Goal: Obtain resource: Obtain resource

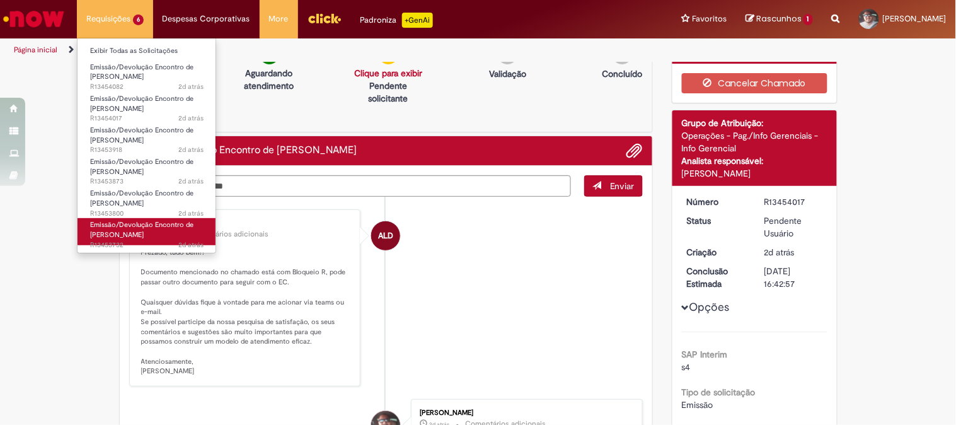
scroll to position [235, 0]
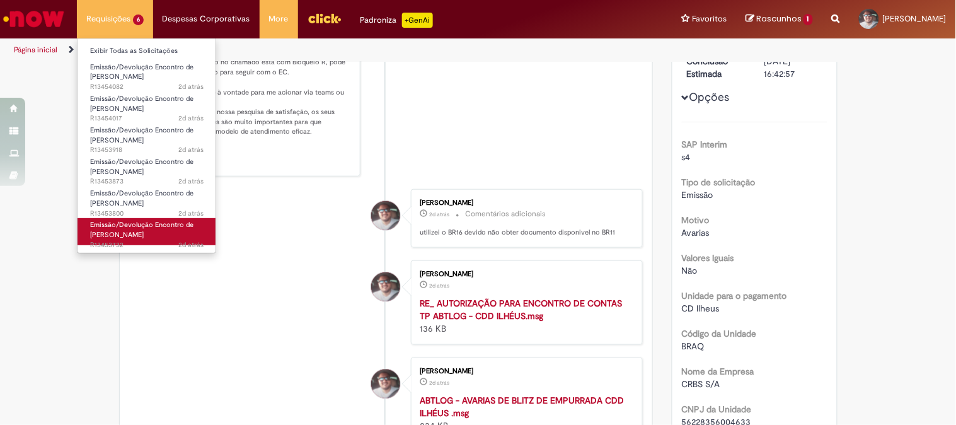
click at [118, 232] on span "Emissão/Devolução Encontro de [PERSON_NAME]" at bounding box center [141, 230] width 103 height 20
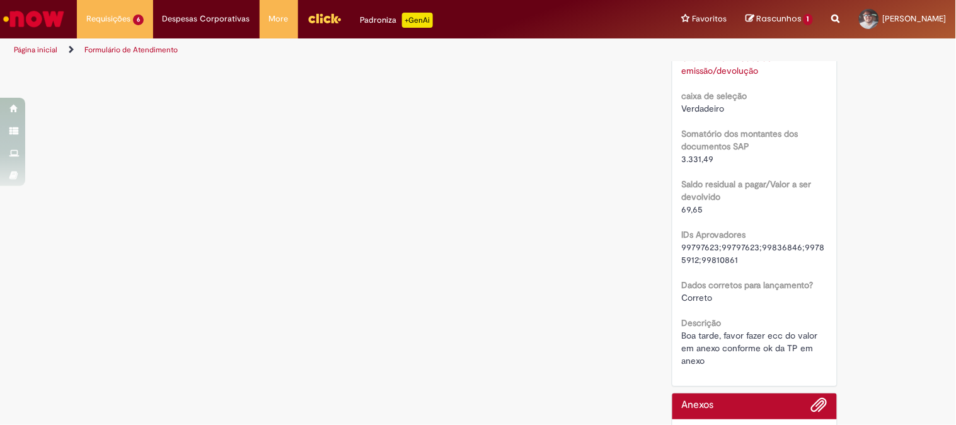
scroll to position [1240, 0]
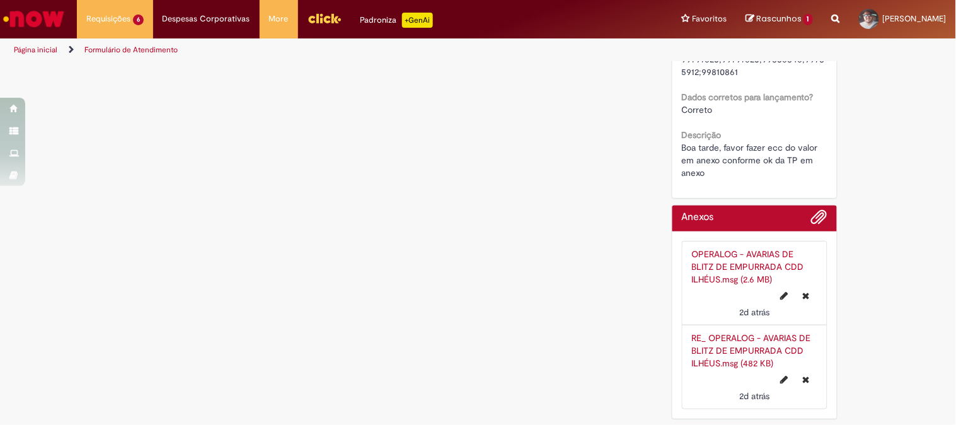
click at [734, 260] on link "OPERALOG - AVARIAS DE BLITZ DE EMPURRADA CDD ILHÉUS.msg (2.6 MB)" at bounding box center [748, 266] width 112 height 37
click at [744, 343] on link "RE_ OPERALOG - AVARIAS DE BLITZ DE EMPURRADA CDD ILHÉUS.msg (482 KB)" at bounding box center [751, 350] width 119 height 37
drag, startPoint x: 36, startPoint y: 299, endPoint x: 45, endPoint y: 293, distance: 11.0
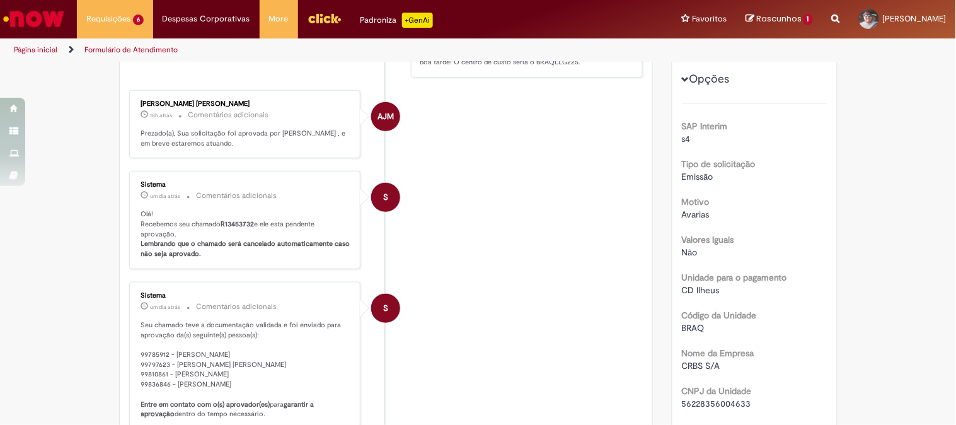
scroll to position [0, 0]
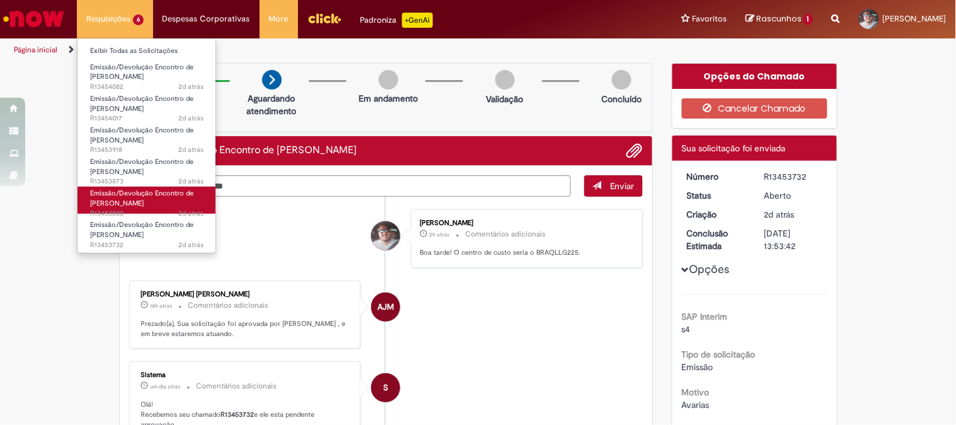
click at [123, 197] on span "Emissão/Devolução Encontro de [PERSON_NAME]" at bounding box center [141, 198] width 103 height 20
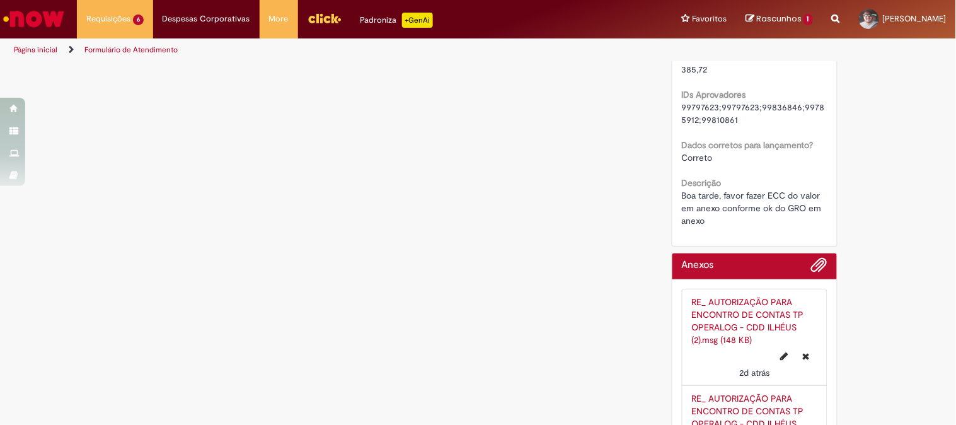
scroll to position [1265, 0]
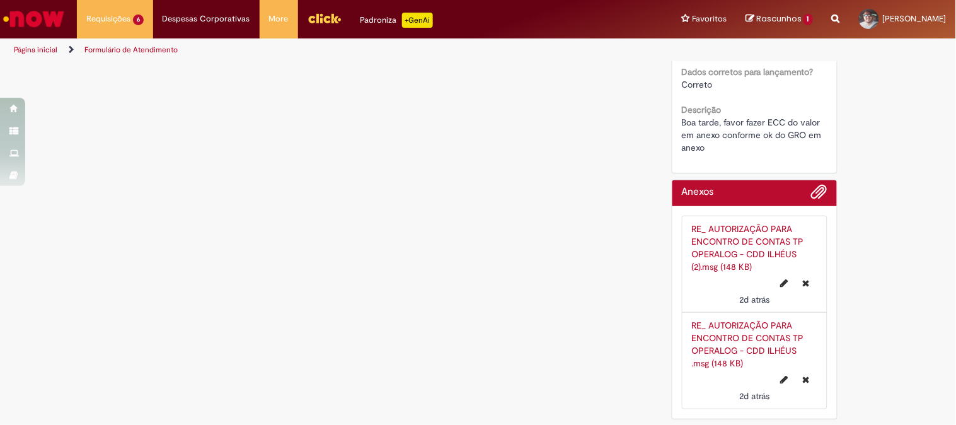
click at [737, 240] on link "RE_ AUTORIZAÇÃO PARA ENCONTRO DE CONTAS TP OPERALOG - CDD ILHÉUS (2).msg (148 K…" at bounding box center [748, 247] width 112 height 49
click at [752, 340] on link "RE_ AUTORIZAÇÃO PARA ENCONTRO DE CONTAS TP OPERALOG - CDD ILHÉUS .msg (148 KB)" at bounding box center [748, 343] width 112 height 49
click at [732, 229] on link "RE_ AUTORIZAÇÃO PARA ENCONTRO DE CONTAS TP OPERALOG - CDD ILHÉUS (2).msg (148 K…" at bounding box center [748, 247] width 112 height 49
click at [739, 341] on div "RE_ AUTORIZAÇÃO PARA ENCONTRO DE CONTAS TP OPERALOG - CDD ILHÉUS .msg (148 KB)" at bounding box center [754, 344] width 125 height 50
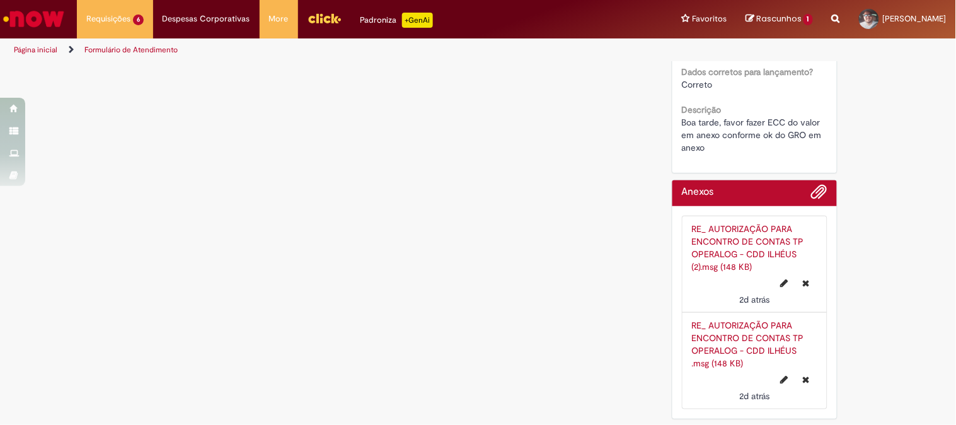
click at [729, 336] on link "RE_ AUTORIZAÇÃO PARA ENCONTRO DE CONTAS TP OPERALOG - CDD ILHÉUS .msg (148 KB)" at bounding box center [748, 343] width 112 height 49
click at [725, 237] on link "RE_ AUTORIZAÇÃO PARA ENCONTRO DE CONTAS TP OPERALOG - CDD ILHÉUS (2).msg (148 K…" at bounding box center [748, 247] width 112 height 49
